Goal: Task Accomplishment & Management: Manage account settings

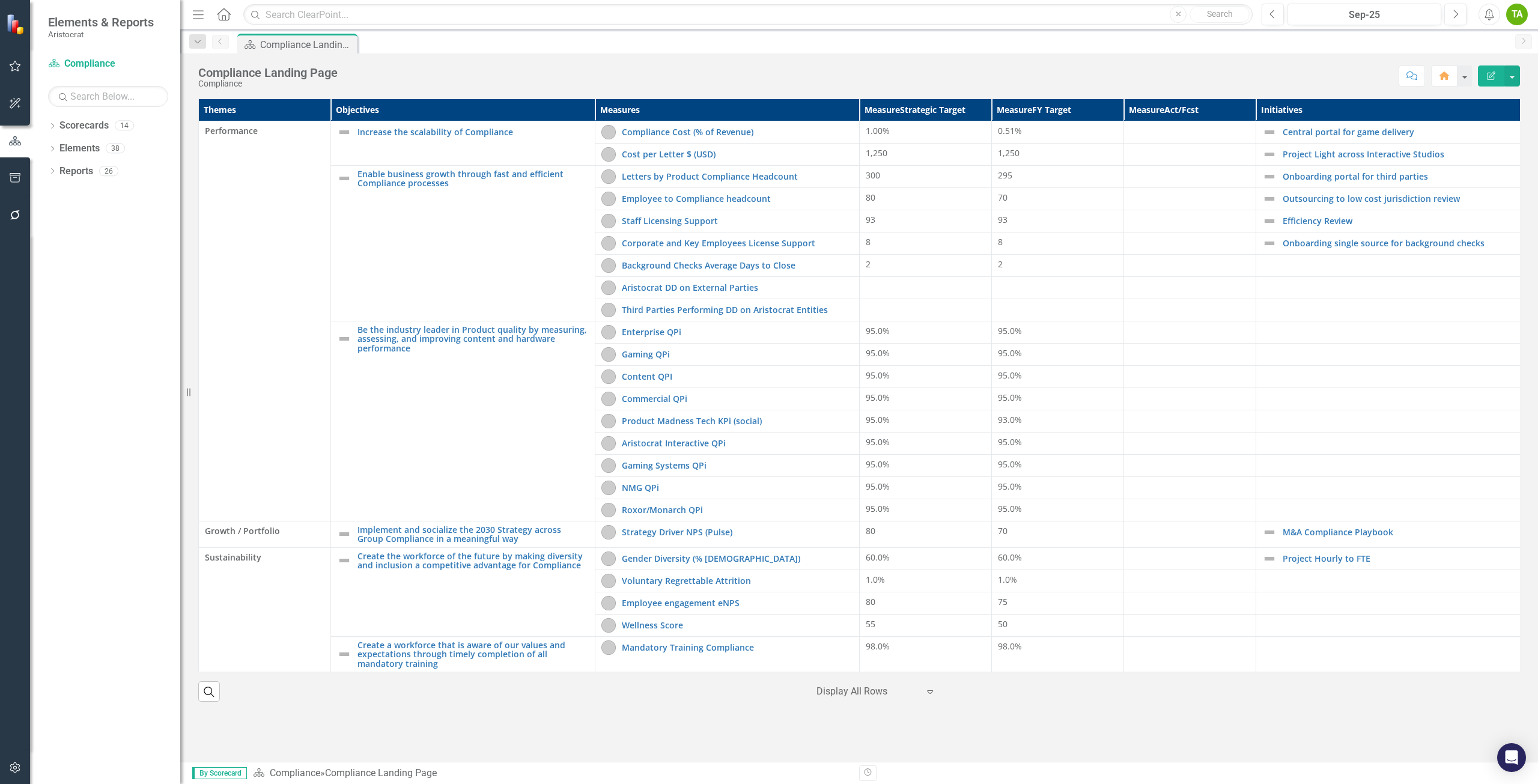
click at [876, 698] on div at bounding box center [867, 691] width 102 height 16
click at [930, 694] on icon at bounding box center [930, 692] width 6 height 4
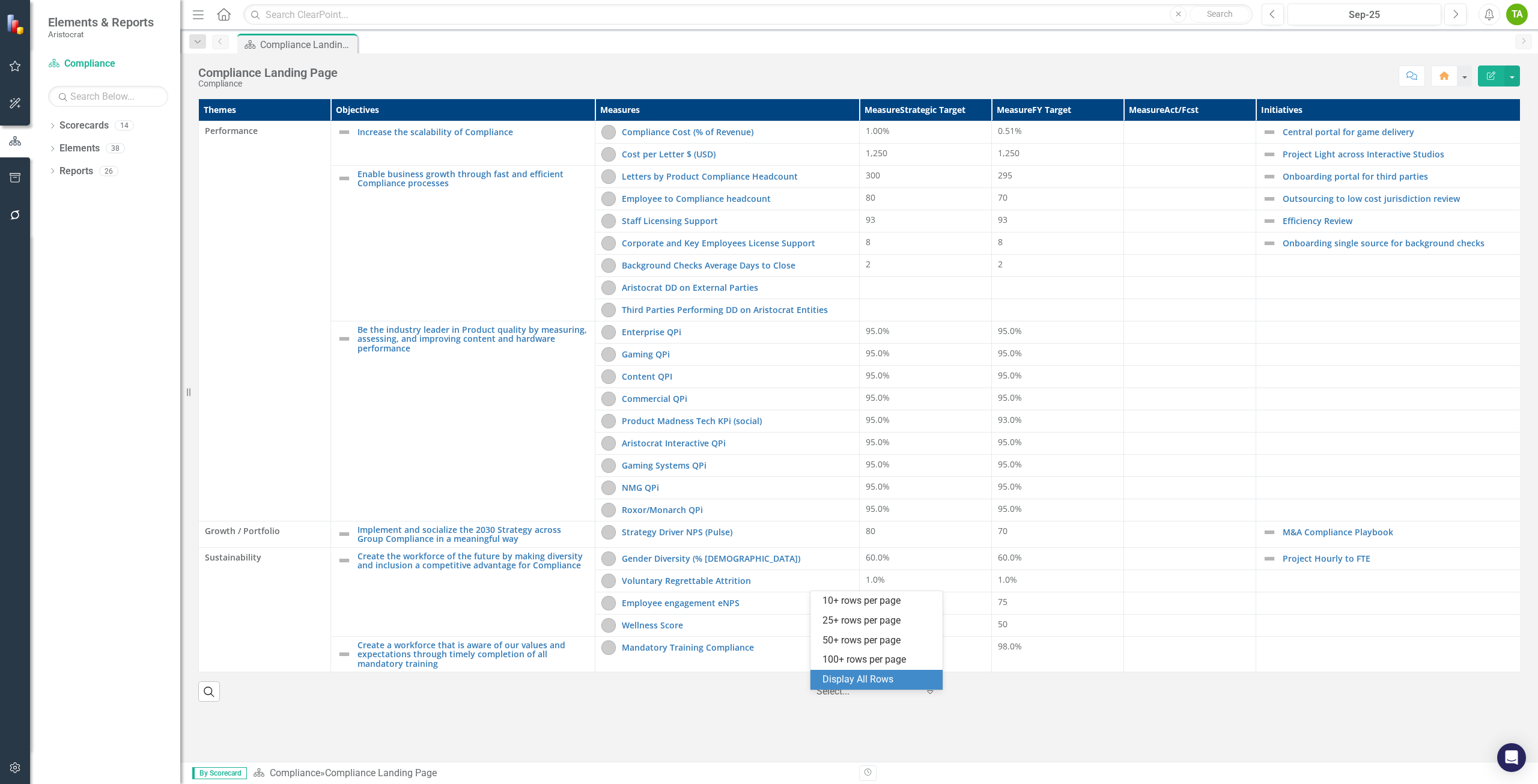
click at [930, 694] on icon at bounding box center [930, 692] width 6 height 4
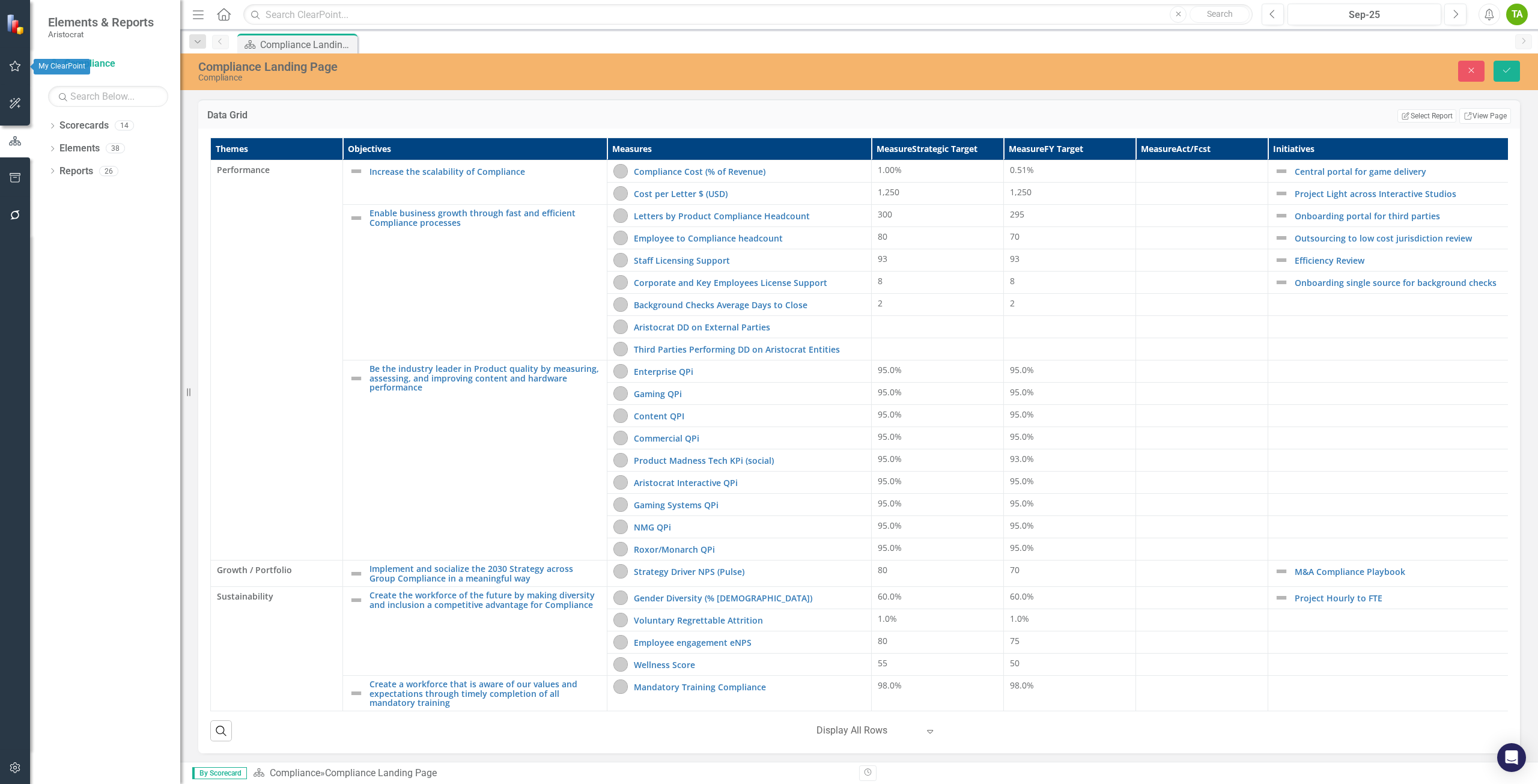
click at [13, 67] on icon "button" at bounding box center [15, 65] width 12 height 10
click at [85, 135] on link "My Updates" at bounding box center [108, 132] width 120 height 14
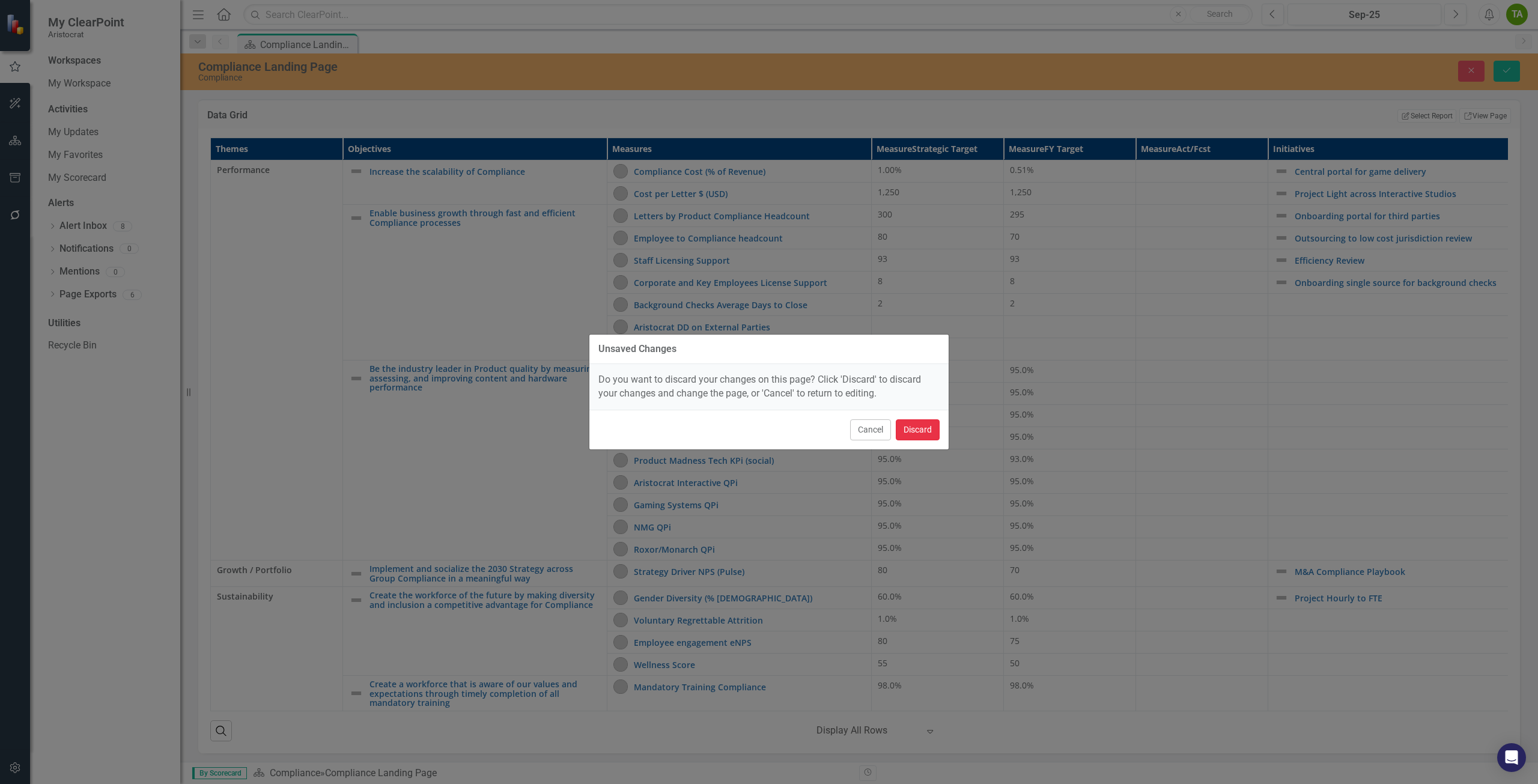
click at [919, 434] on button "Discard" at bounding box center [918, 430] width 44 height 21
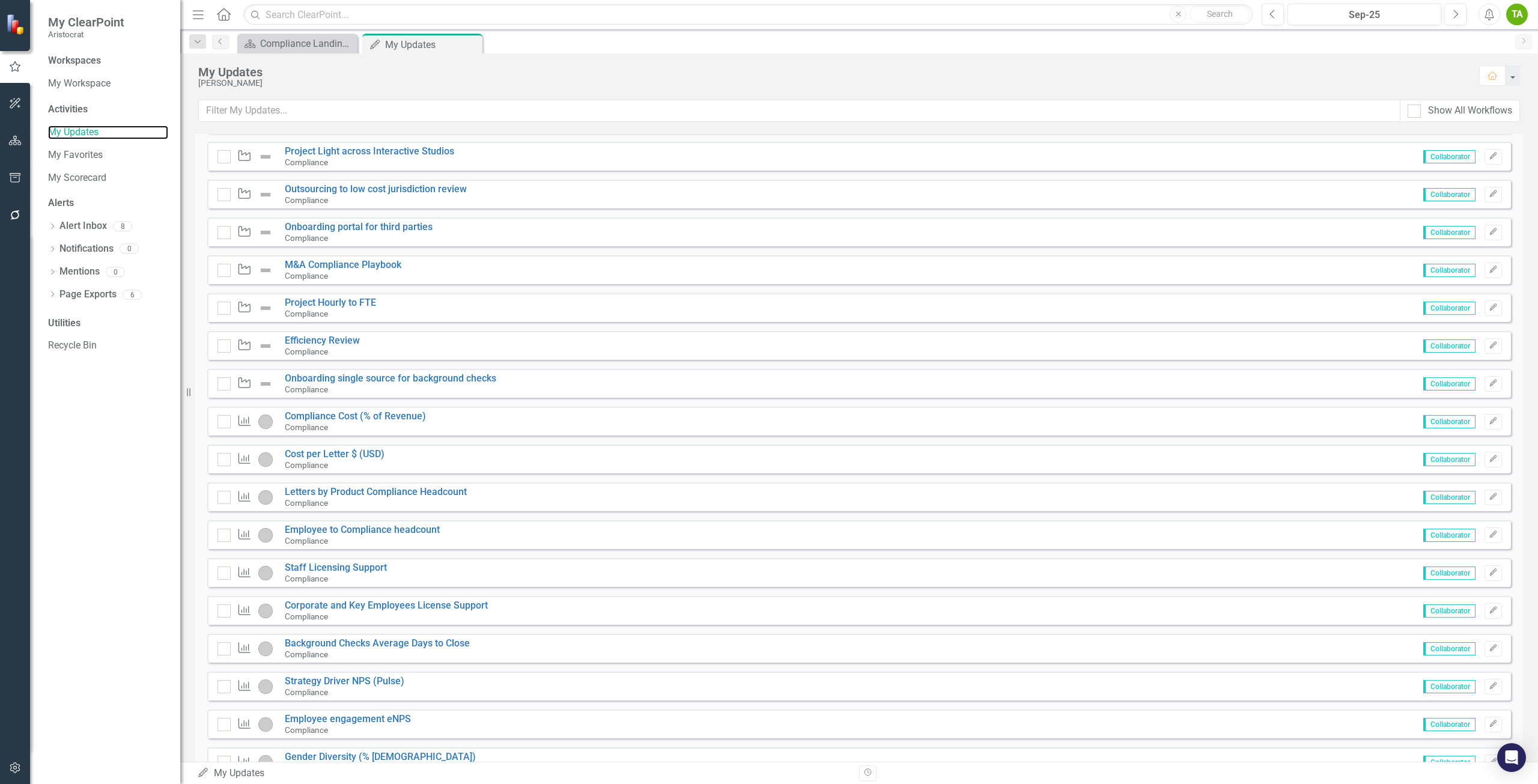
scroll to position [215, 0]
